Goal: Task Accomplishment & Management: Complete application form

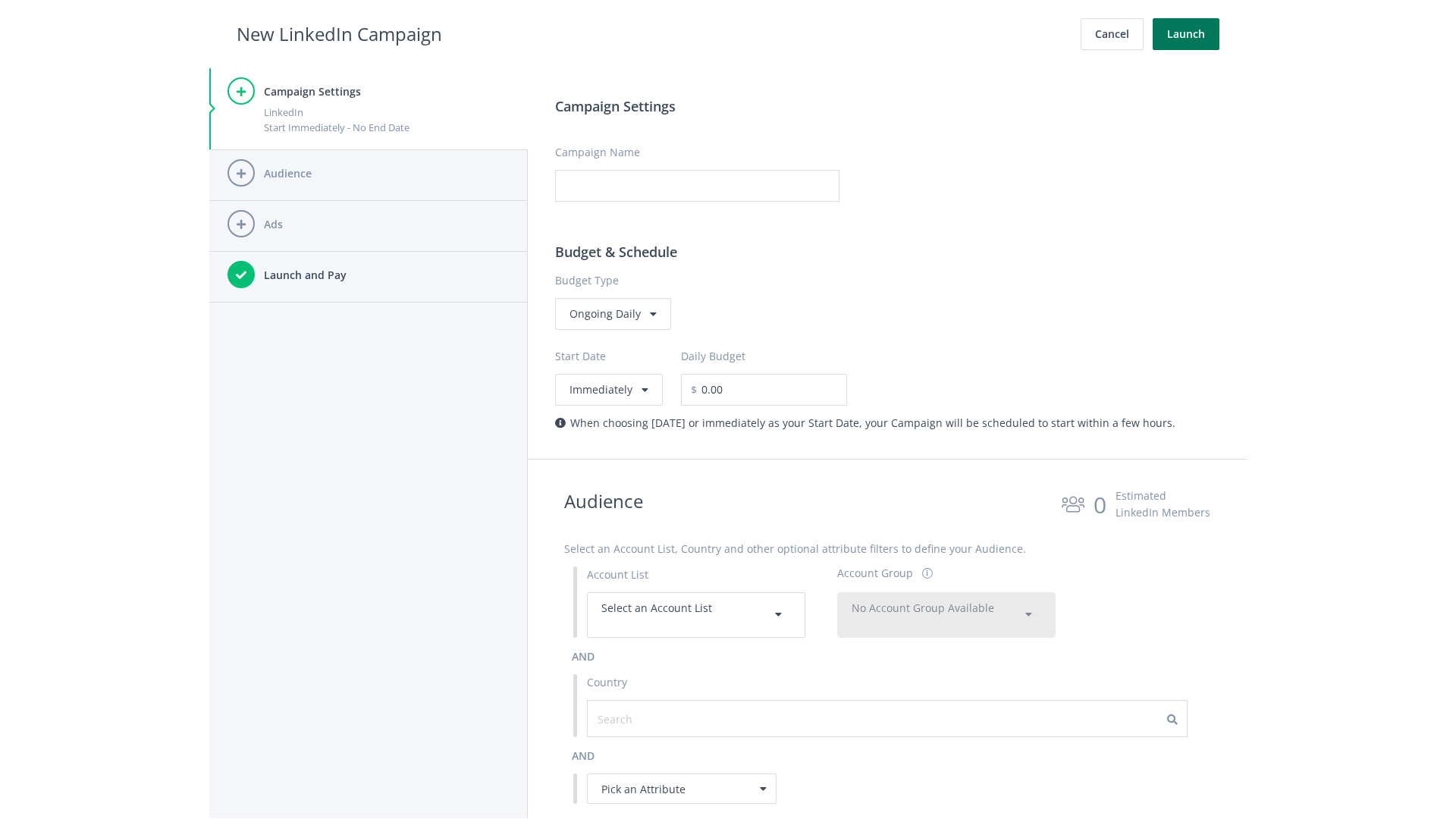
click at [1186, 34] on button "Launch" at bounding box center [1185, 34] width 67 height 32
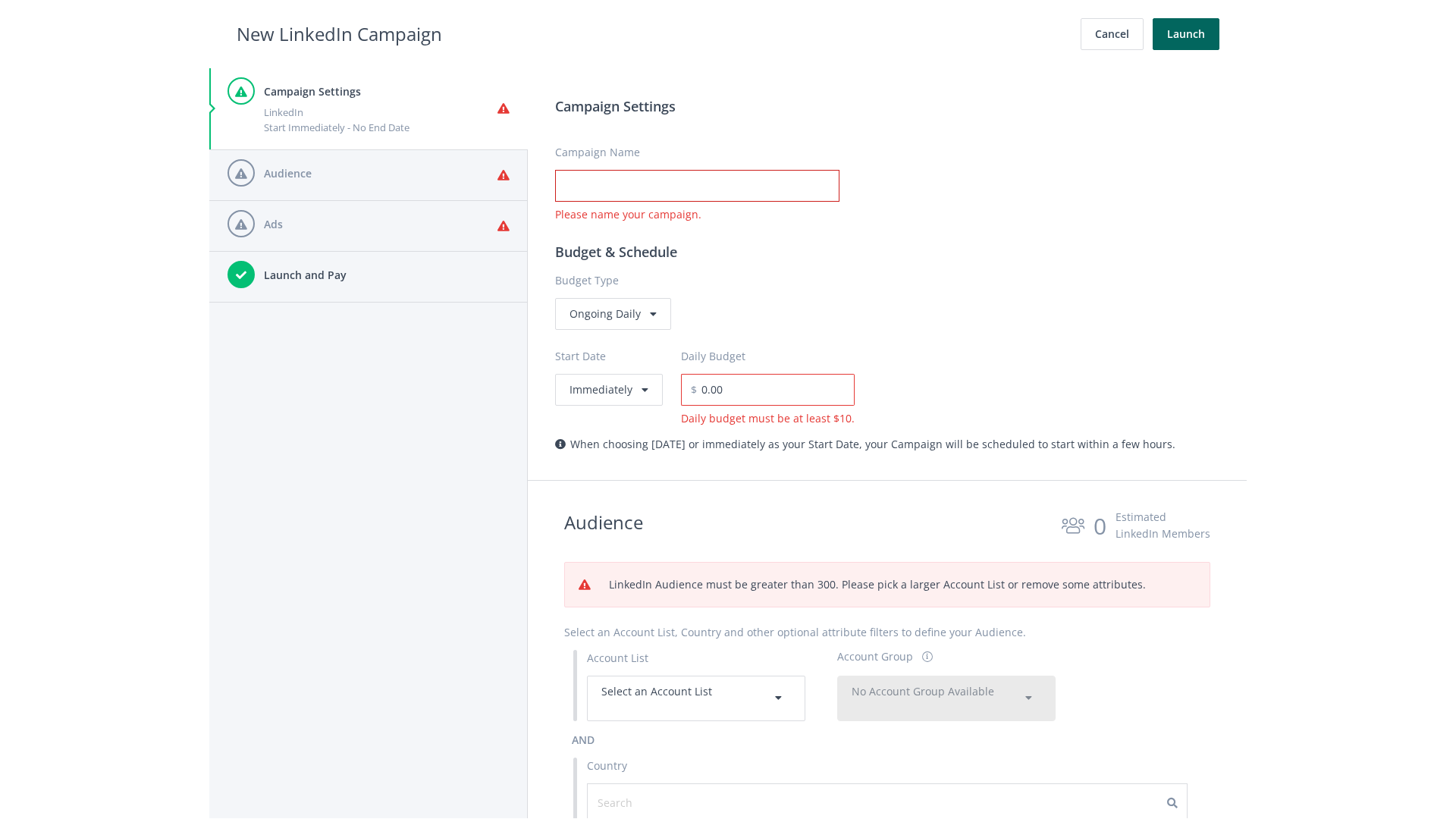
click at [697, 186] on input "Campaign Name" at bounding box center [697, 185] width 284 height 32
click at [339, 34] on h2 "New LinkedIn Campaign" at bounding box center [340, 35] width 206 height 29
type input "Campaign Name"
click at [339, 34] on h2 "New LinkedIn Campaign" at bounding box center [340, 35] width 206 height 29
click at [696, 698] on span "Select an Account List" at bounding box center [657, 691] width 111 height 15
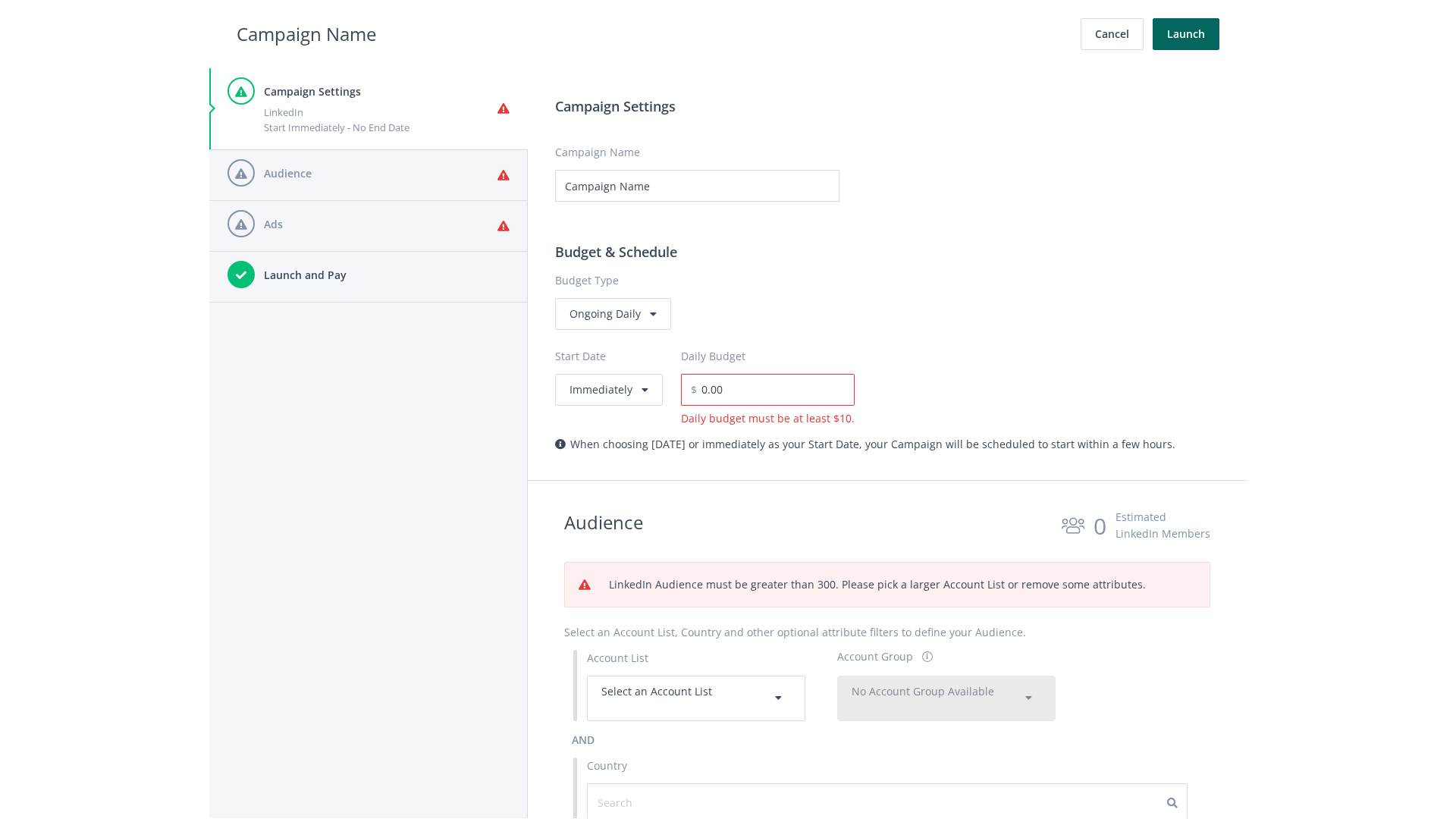
click at [947, 698] on span "No Account Group Available" at bounding box center [923, 691] width 142 height 15
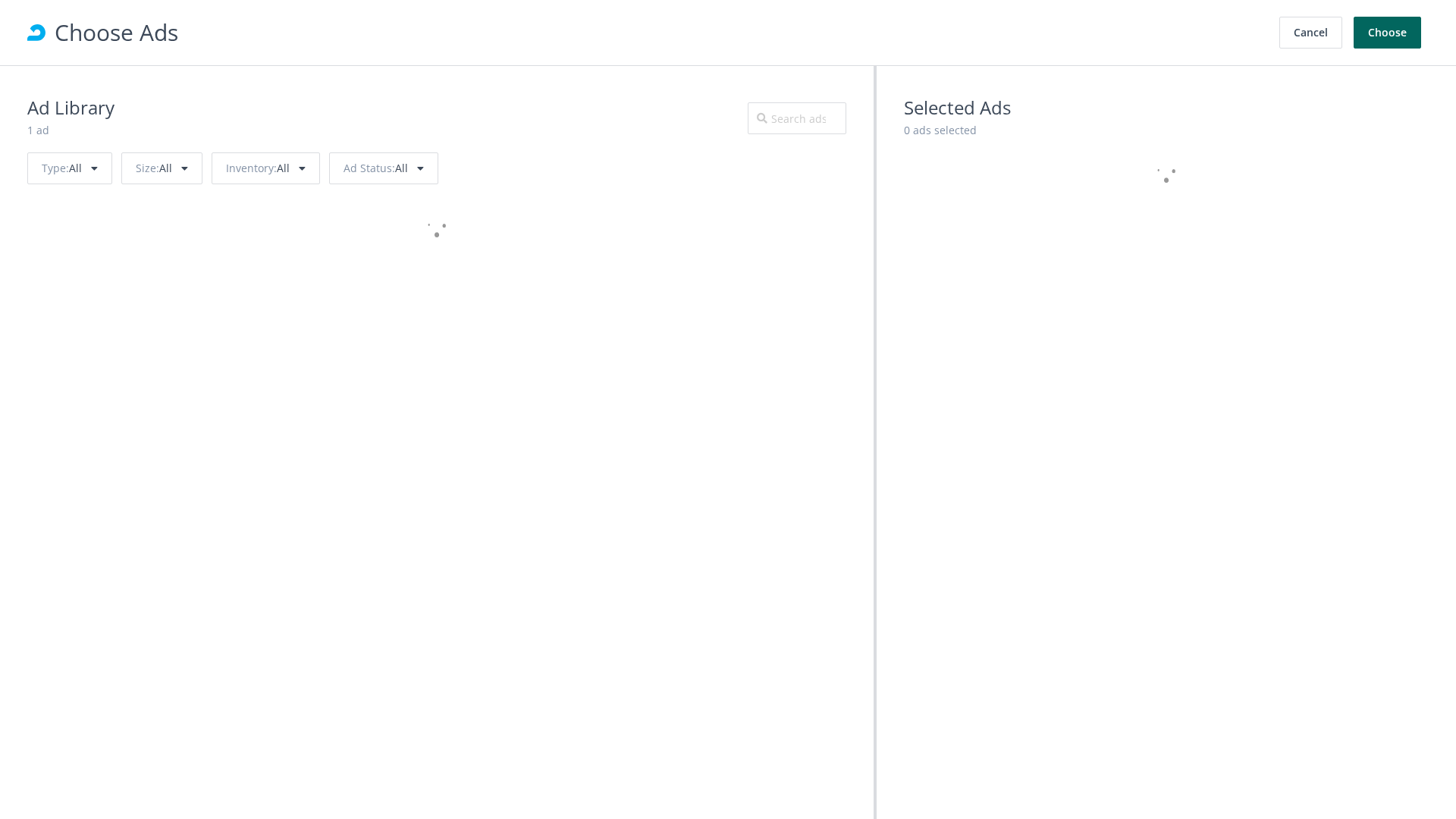
scroll to position [682, 0]
click at [1388, 33] on button "Choose" at bounding box center [1388, 32] width 67 height 32
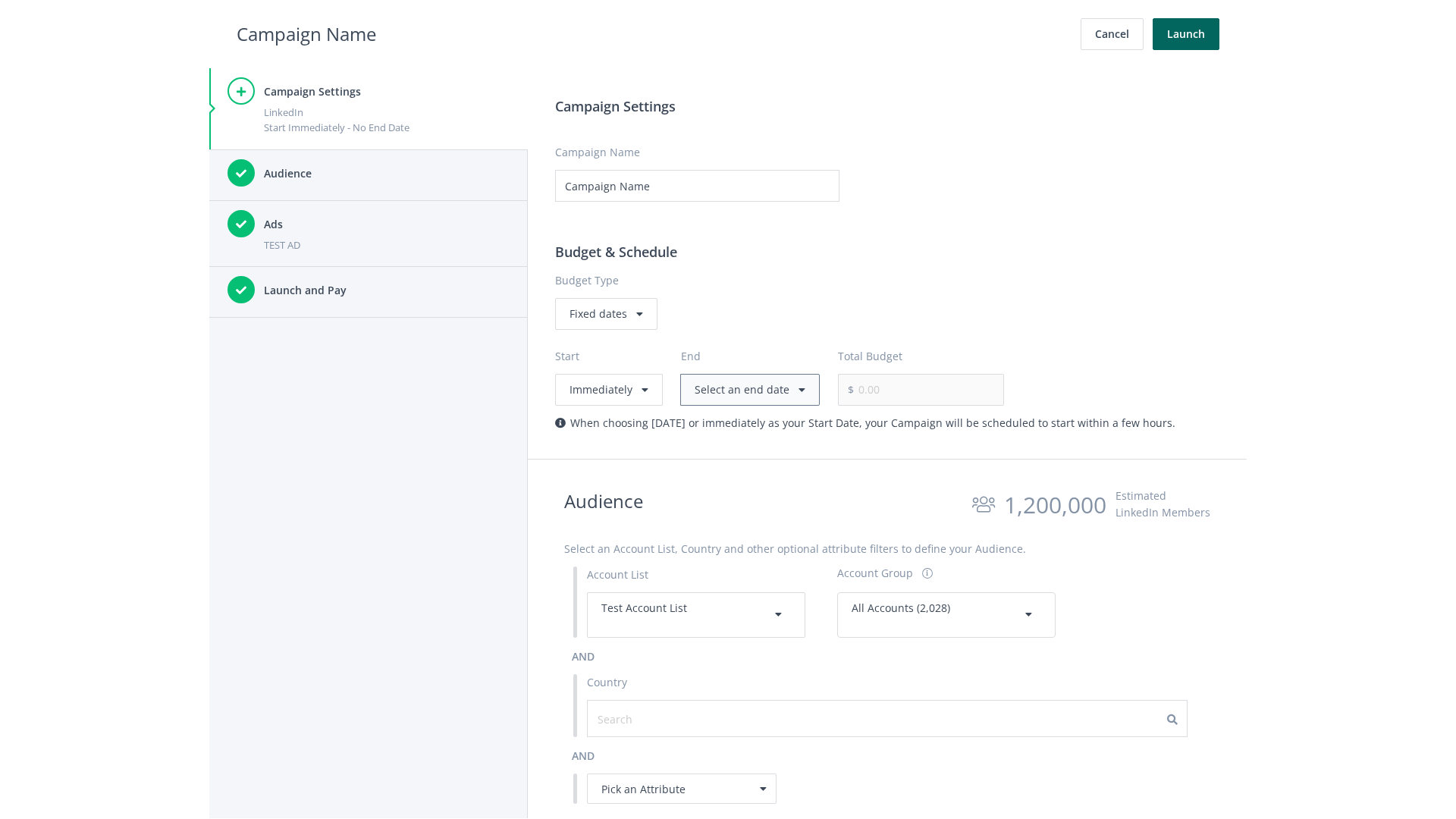
click at [746, 389] on button "Select an end date" at bounding box center [750, 389] width 139 height 32
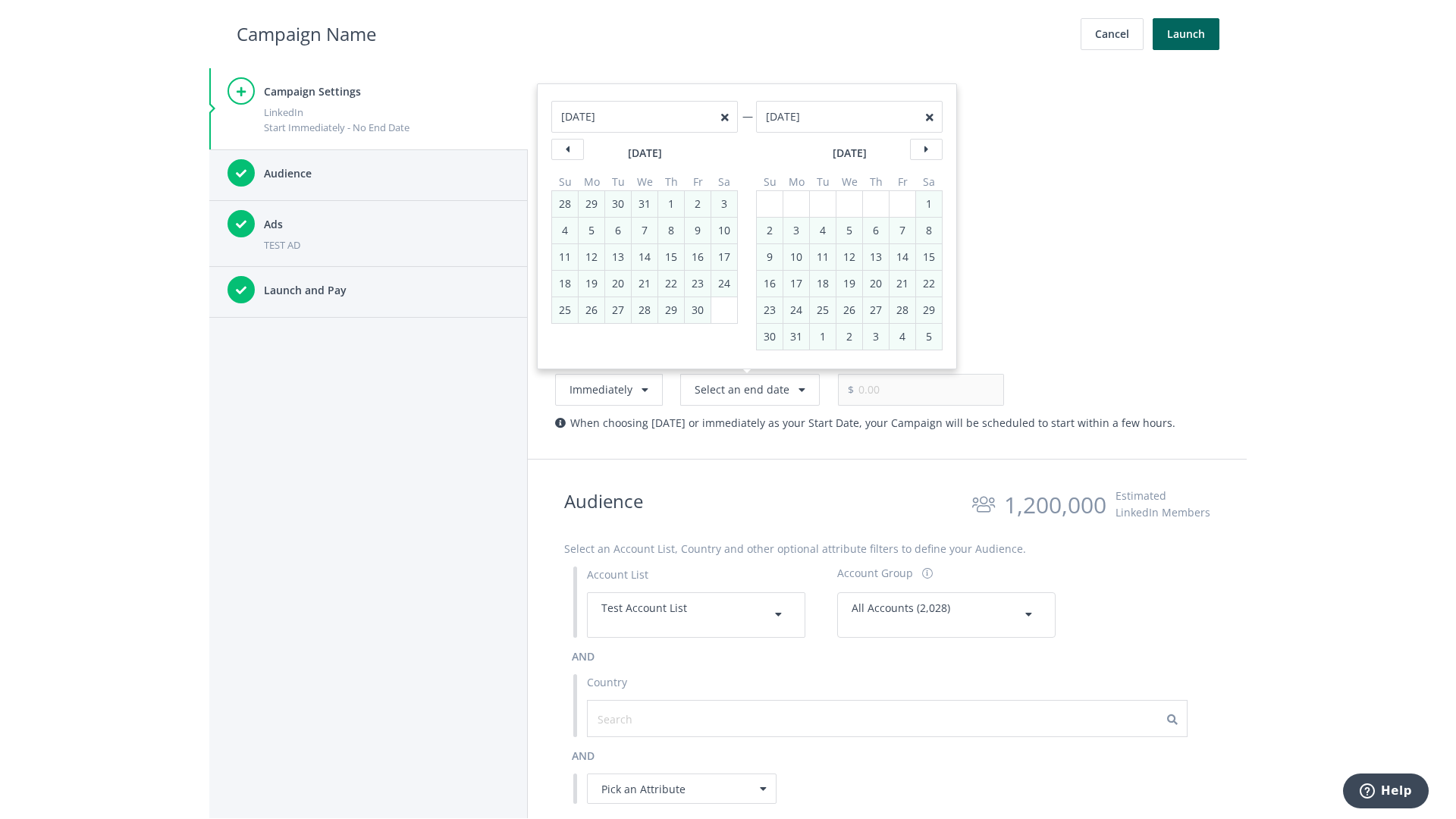
click at [306, 34] on h2 "Campaign Name" at bounding box center [306, 35] width 139 height 29
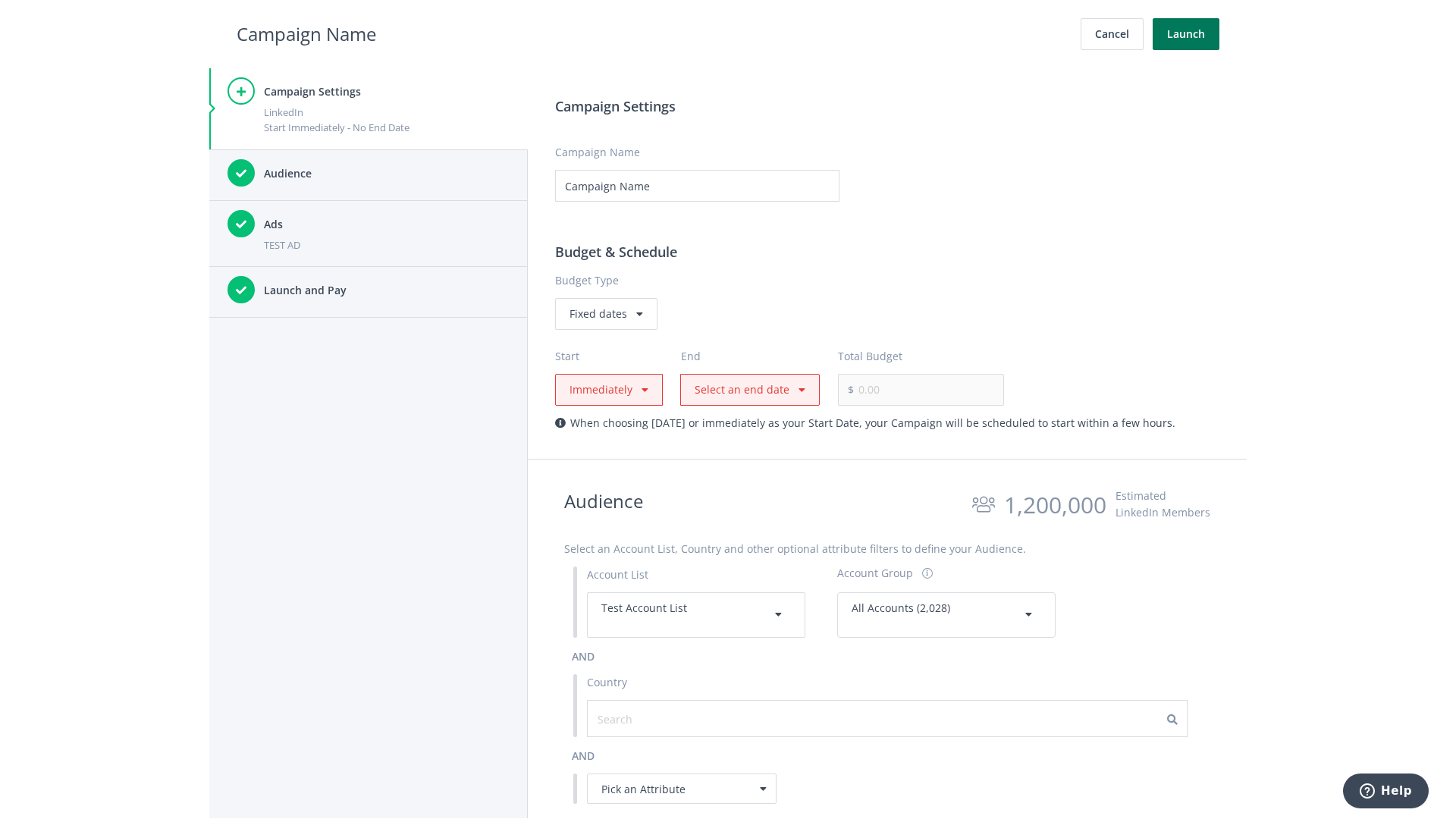
click at [1186, 34] on button "Launch" at bounding box center [1185, 34] width 67 height 32
